Goal: Ask a question

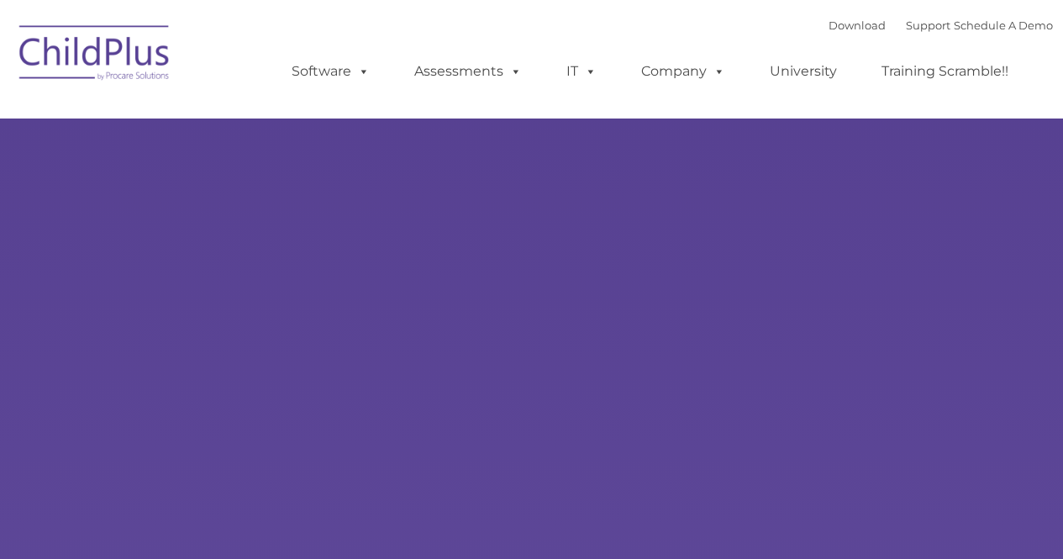
select select "MEDIUM"
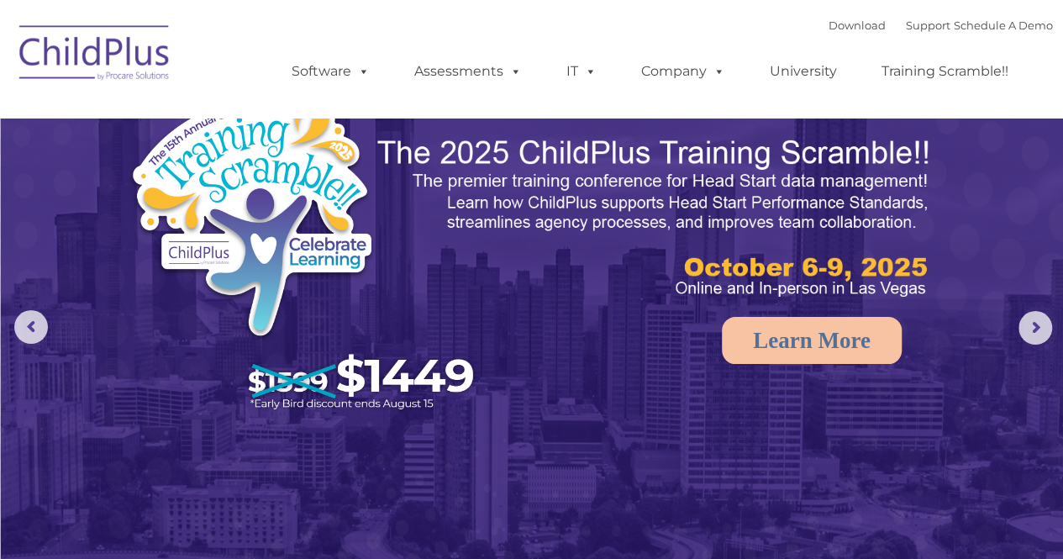
click at [680, 494] on img at bounding box center [532, 334] width 1063 height 669
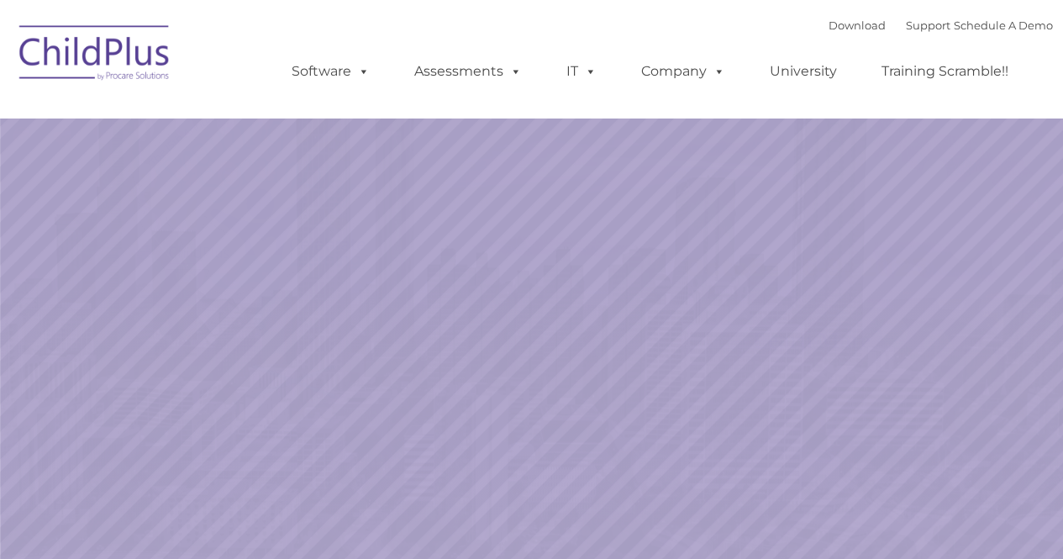
select select "MEDIUM"
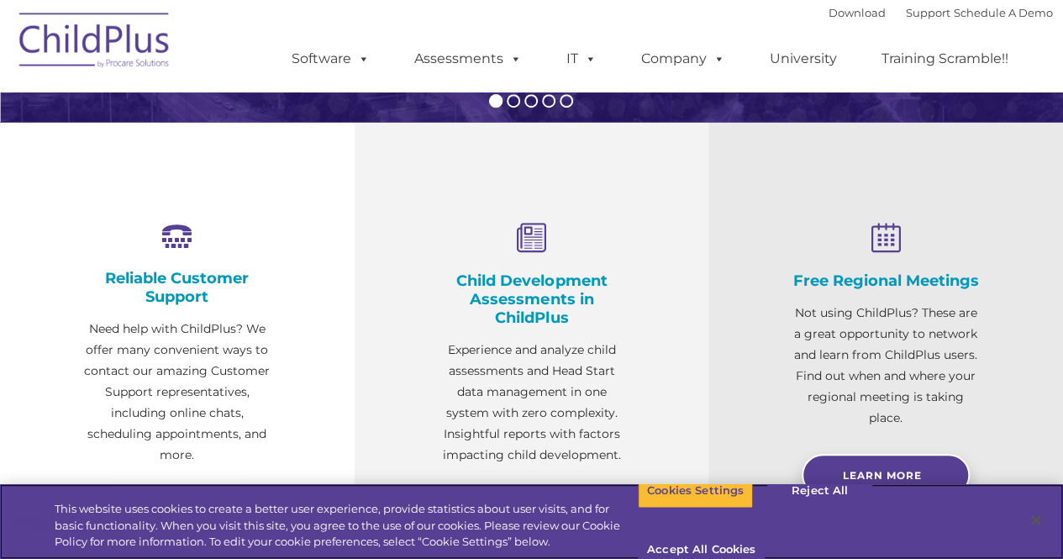
scroll to position [535, 0]
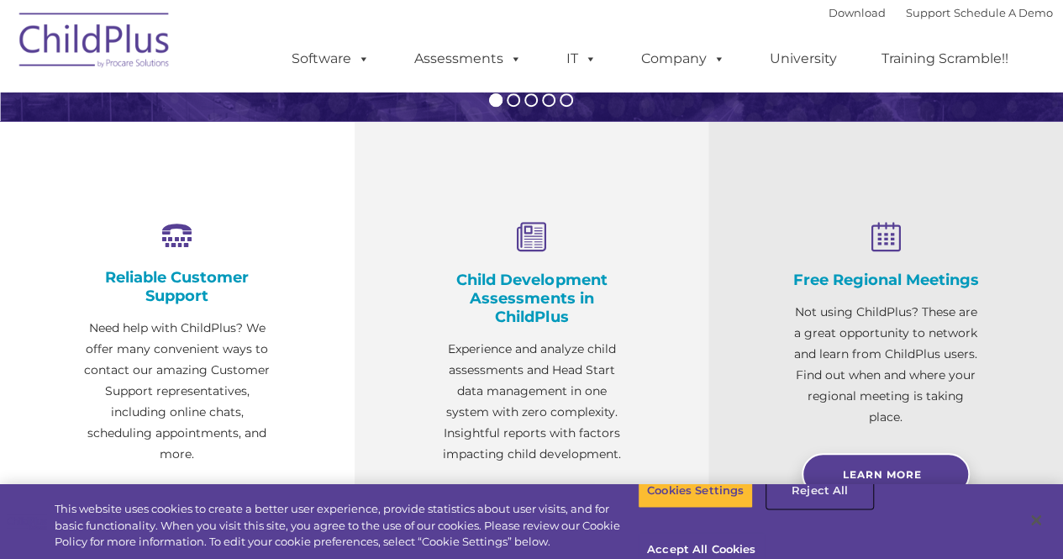
click at [810, 509] on button "Reject All" at bounding box center [819, 490] width 105 height 35
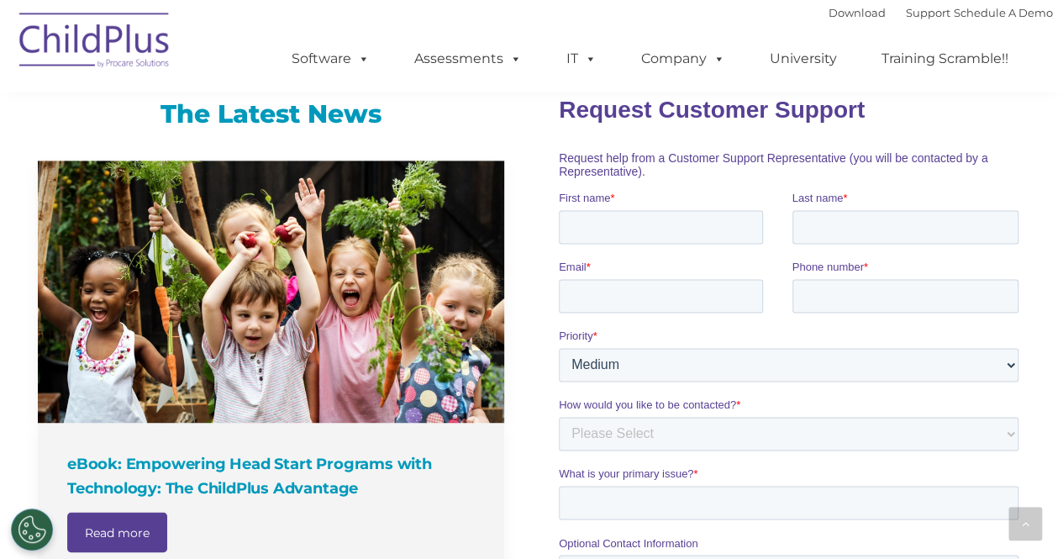
scroll to position [0, 0]
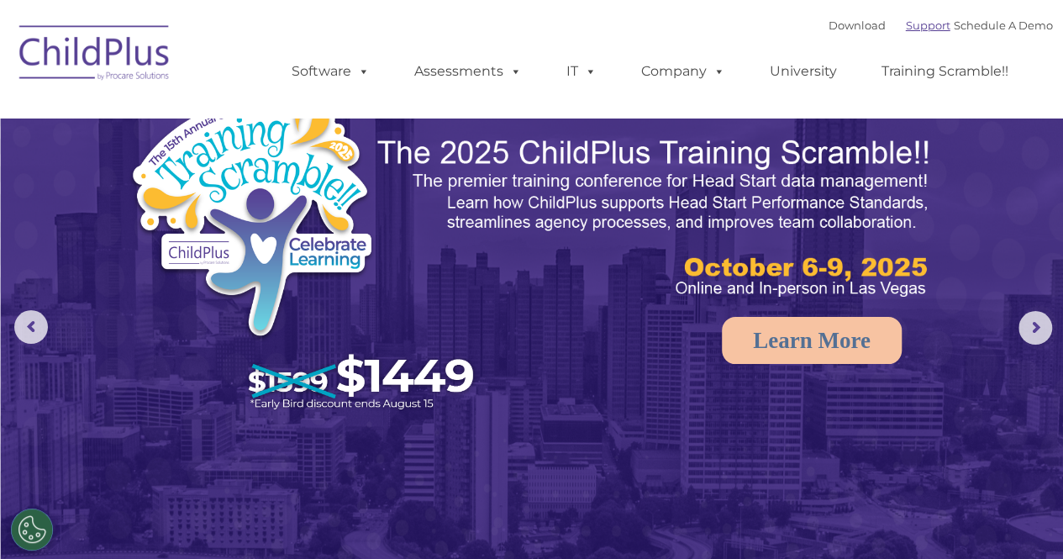
click at [906, 20] on link "Support" at bounding box center [928, 24] width 45 height 13
